Goal: Task Accomplishment & Management: Manage account settings

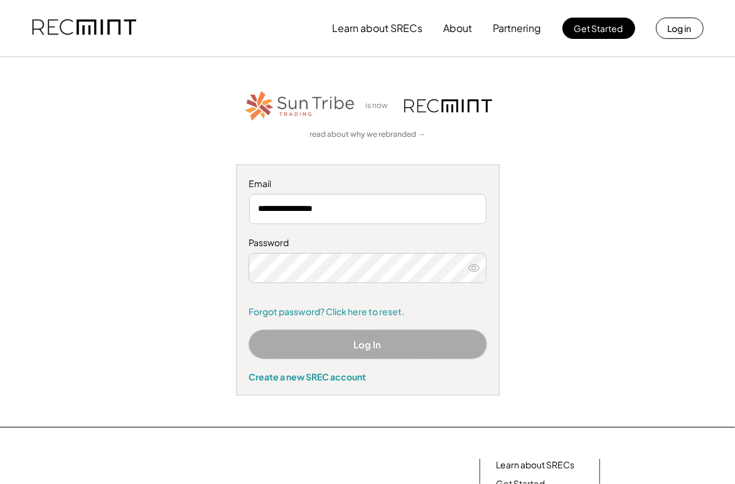
click at [362, 342] on button "Log In" at bounding box center [367, 344] width 237 height 28
click at [364, 345] on button "Log In" at bounding box center [367, 344] width 237 height 28
click at [365, 347] on button "Log In" at bounding box center [367, 344] width 237 height 28
click at [545, 333] on div "**********" at bounding box center [367, 242] width 705 height 307
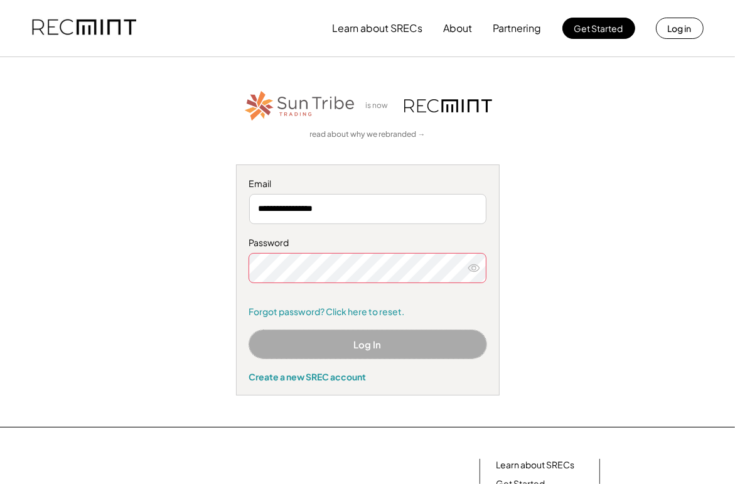
click at [359, 343] on button "Log In" at bounding box center [367, 344] width 237 height 28
click at [362, 345] on button "Log In" at bounding box center [367, 344] width 237 height 28
click at [362, 347] on button "Log In" at bounding box center [367, 344] width 237 height 28
click at [367, 345] on button "Log In" at bounding box center [367, 344] width 237 height 28
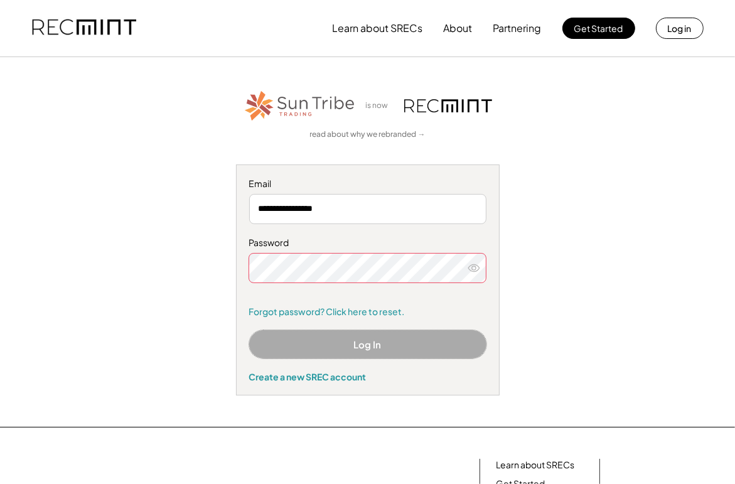
click at [367, 345] on button "Log In" at bounding box center [367, 344] width 237 height 28
click at [678, 34] on button "Log in" at bounding box center [680, 28] width 48 height 21
click at [472, 265] on icon at bounding box center [474, 268] width 13 height 13
click at [473, 267] on icon at bounding box center [474, 268] width 13 height 13
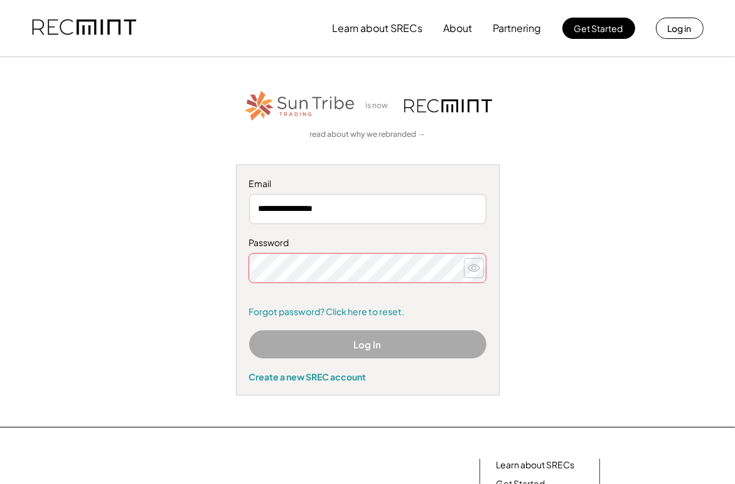
click at [472, 269] on icon at bounding box center [474, 268] width 13 height 13
click at [472, 269] on use at bounding box center [473, 267] width 11 height 7
click at [313, 313] on link "Forgot password? Click here to reset." at bounding box center [367, 312] width 237 height 13
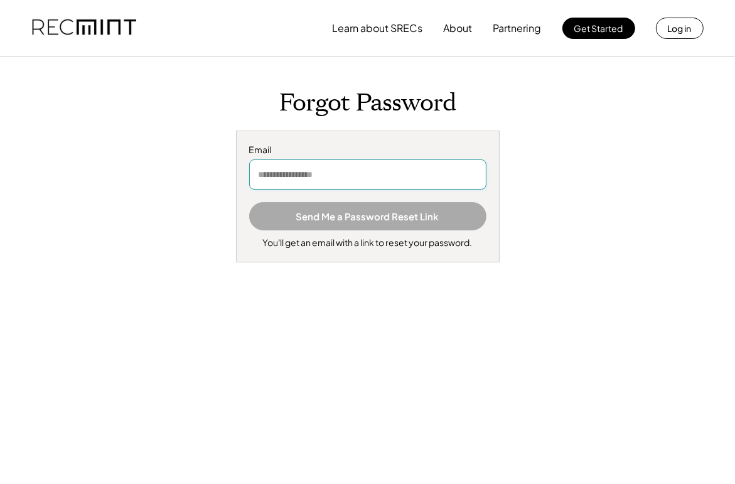
click at [259, 176] on input "email" at bounding box center [367, 174] width 237 height 30
type input "**********"
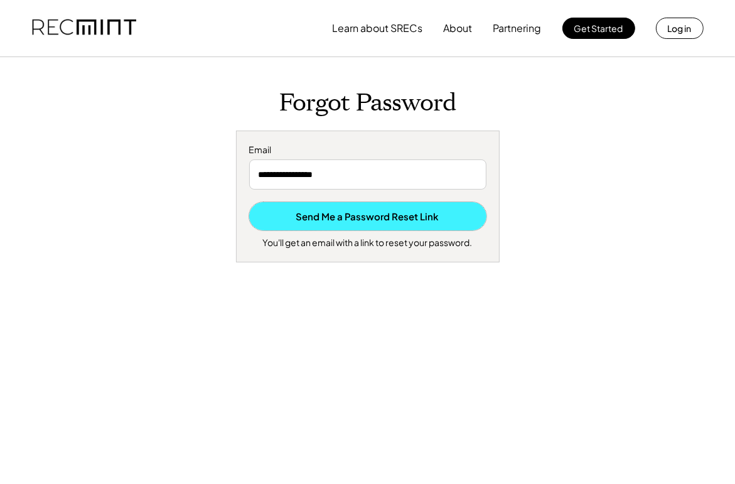
click at [377, 216] on button "Send Me a Password Reset Link" at bounding box center [367, 216] width 237 height 28
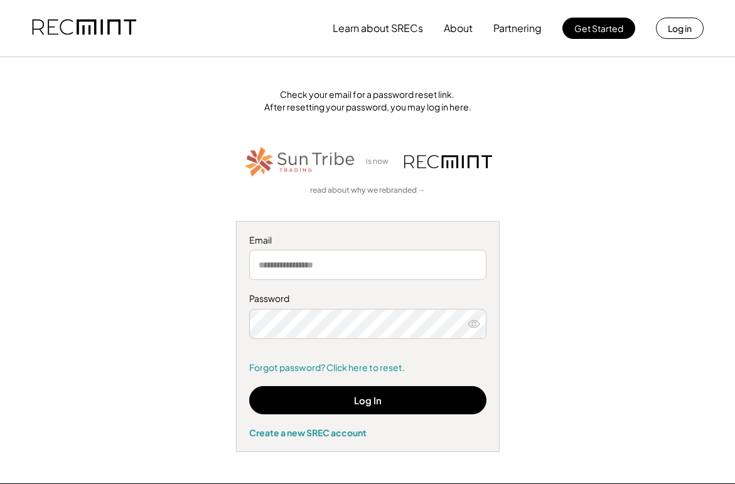
type input "**********"
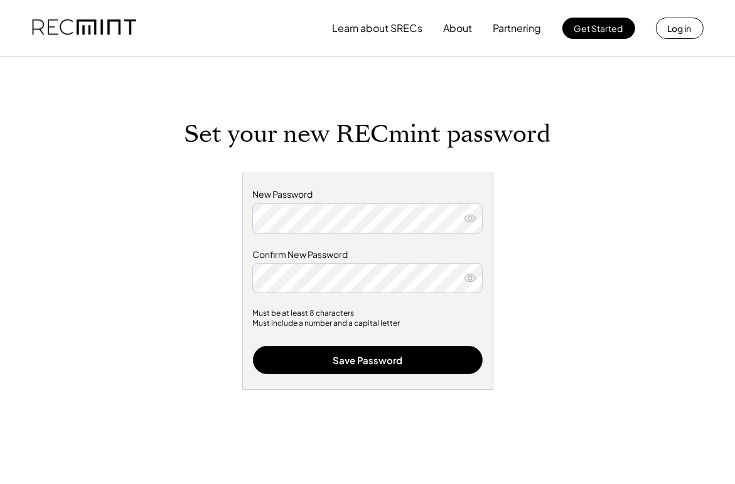
drag, startPoint x: 173, startPoint y: 347, endPoint x: 180, endPoint y: 348, distance: 6.4
click at [173, 347] on div "Set your new RECmint password New Password Confirm New Password Must be at leas…" at bounding box center [368, 346] width 502 height 452
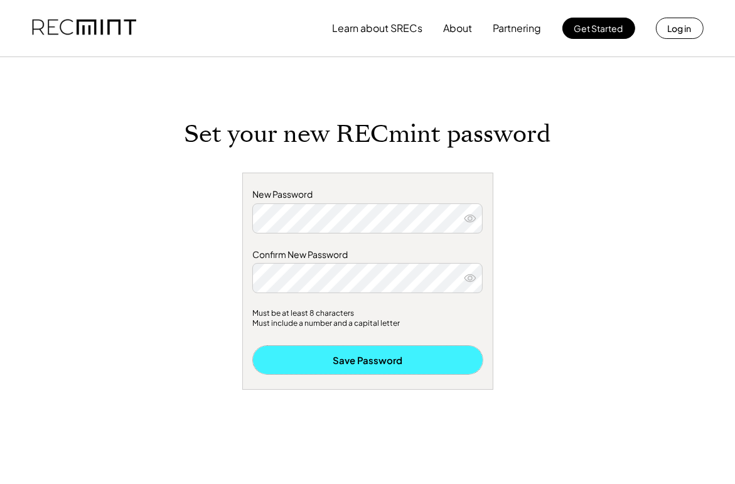
click at [372, 363] on button "Save Password" at bounding box center [368, 360] width 230 height 28
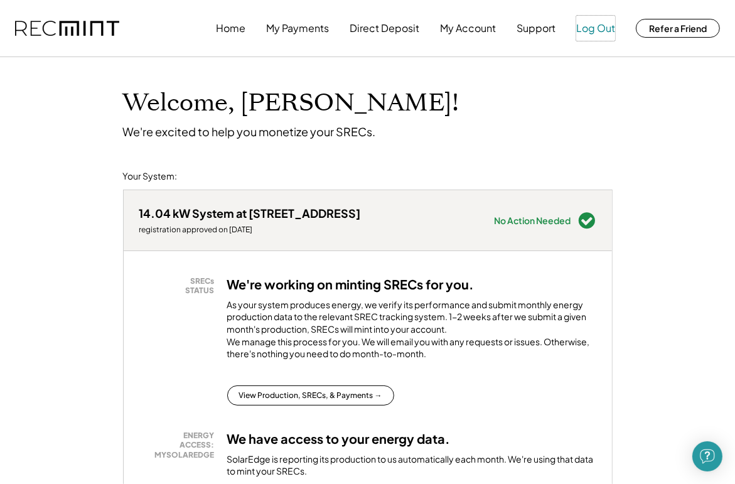
click at [593, 26] on button "Log Out" at bounding box center [595, 28] width 39 height 25
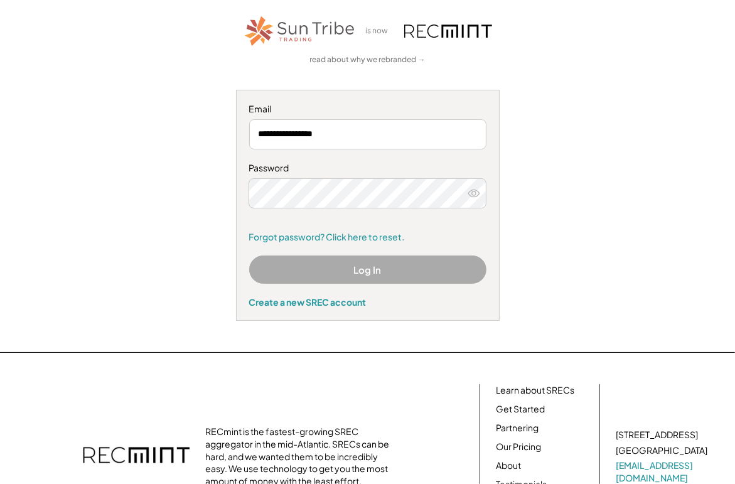
scroll to position [88, 0]
